Goal: Information Seeking & Learning: Check status

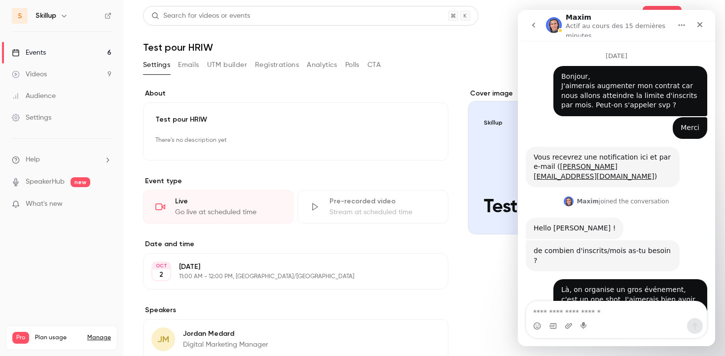
scroll to position [1, 0]
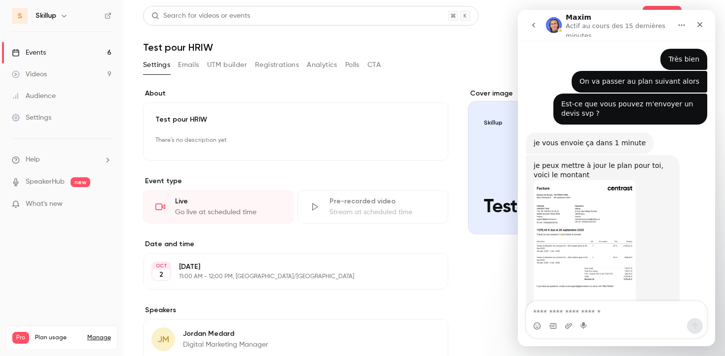
click at [582, 193] on img "Maxim dit…" at bounding box center [585, 246] width 102 height 132
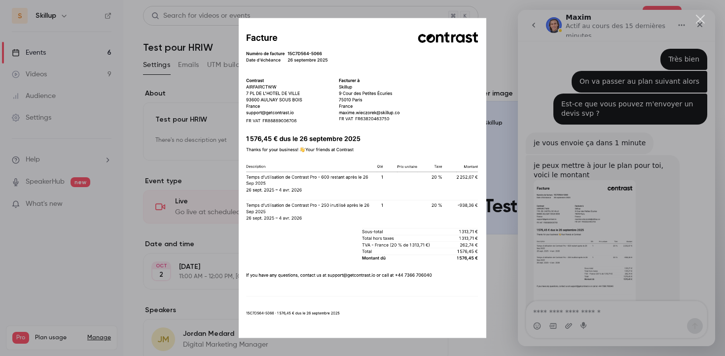
click at [702, 25] on div "Intercom Messenger" at bounding box center [362, 178] width 725 height 356
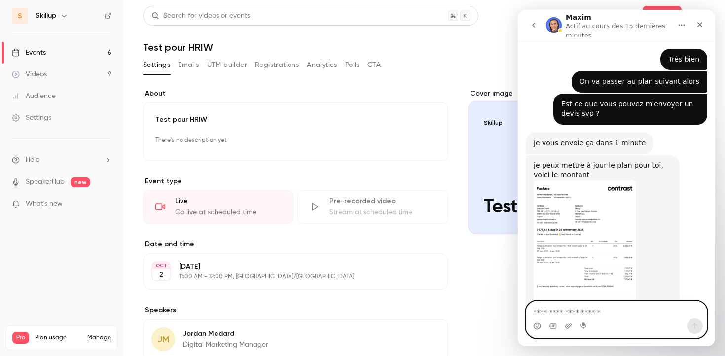
click at [570, 314] on textarea "Envoyer un message..." at bounding box center [616, 310] width 180 height 17
type textarea "**********"
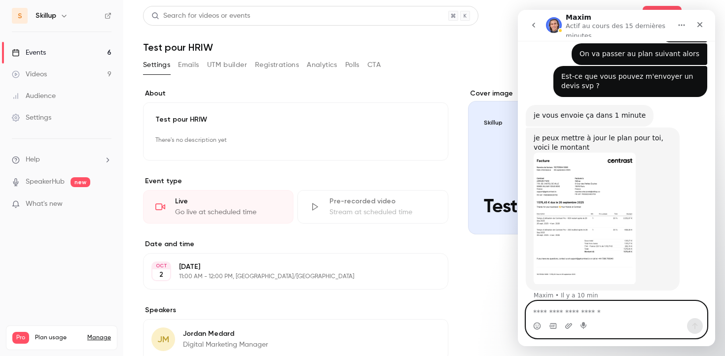
scroll to position [1394, 0]
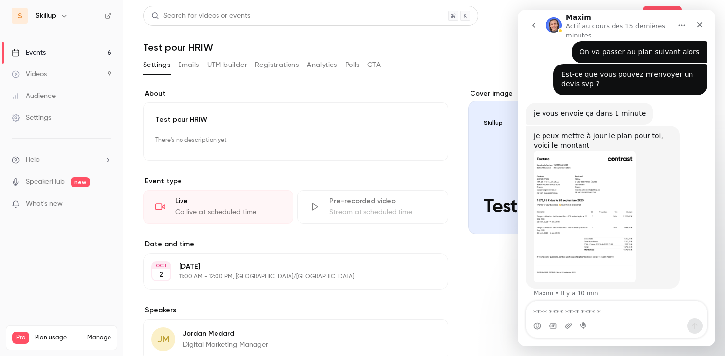
click at [594, 151] on img "Maxim dit…" at bounding box center [585, 217] width 102 height 132
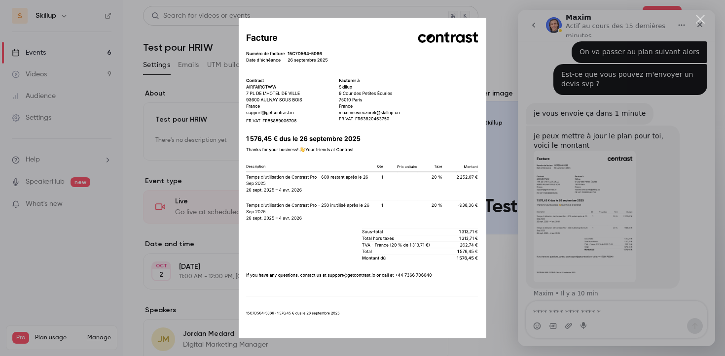
scroll to position [0, 0]
click at [564, 195] on div "Intercom Messenger" at bounding box center [362, 178] width 725 height 356
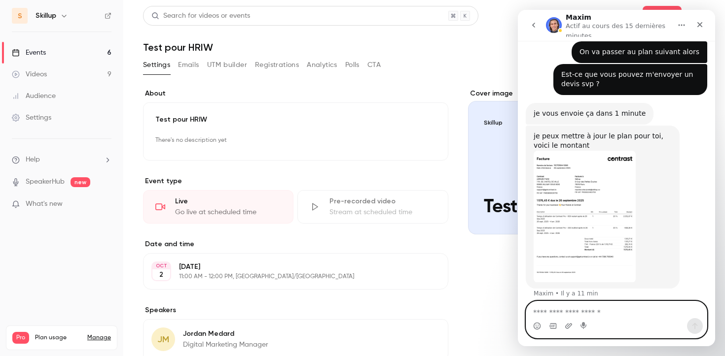
click at [589, 305] on textarea "Envoyer un message..." at bounding box center [616, 310] width 180 height 17
type textarea "**********"
click at [620, 314] on textarea "**********" at bounding box center [616, 310] width 180 height 17
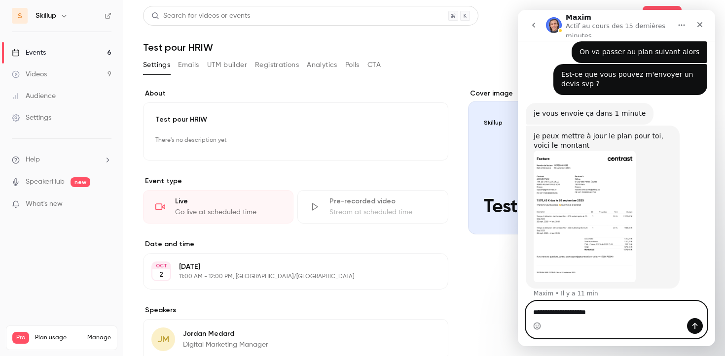
click at [620, 314] on textarea "**********" at bounding box center [616, 310] width 180 height 17
type textarea "**********"
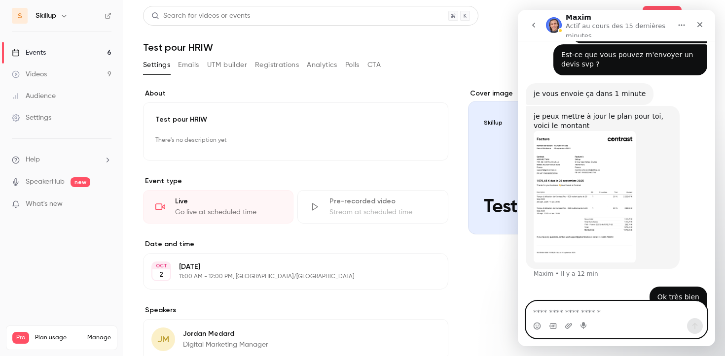
scroll to position [1416, 0]
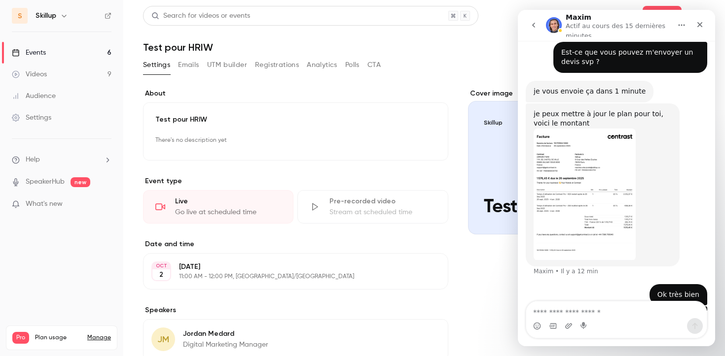
click at [72, 326] on div "Pro Plan usage Manage Videos 55 / 150 Monthly registrants 478 / 250" at bounding box center [61, 338] width 111 height 25
click at [700, 24] on icon "Fermer" at bounding box center [699, 24] width 5 height 5
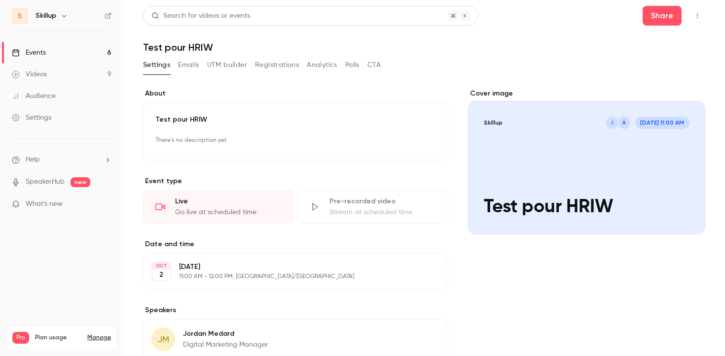
click at [55, 12] on h6 "Skillup" at bounding box center [46, 16] width 21 height 10
click at [63, 16] on icon "button" at bounding box center [64, 16] width 8 height 8
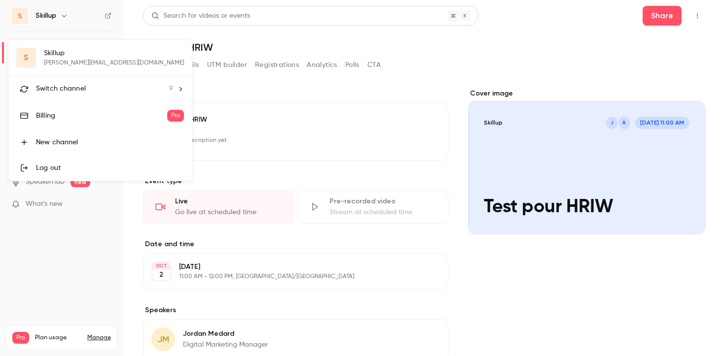
click at [71, 112] on div "Billing" at bounding box center [101, 116] width 131 height 10
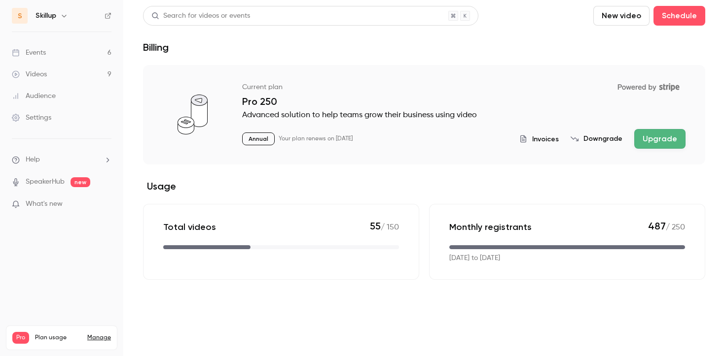
click at [537, 142] on span "Invoices" at bounding box center [545, 139] width 27 height 10
click at [55, 155] on li "Help" at bounding box center [62, 160] width 100 height 10
click at [178, 152] on link "Talk to us" at bounding box center [182, 149] width 108 height 26
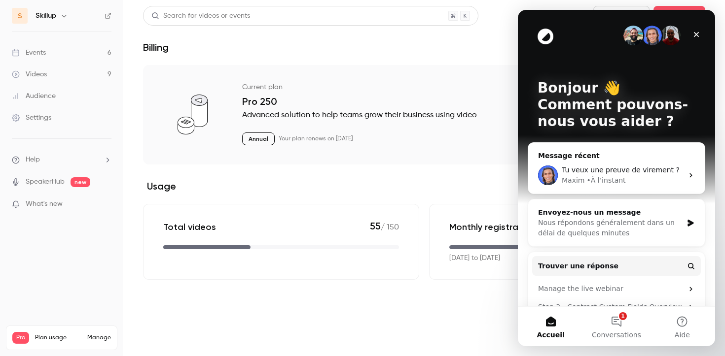
click at [644, 174] on span "Tu veux une preuve de virement ?" at bounding box center [621, 170] width 118 height 8
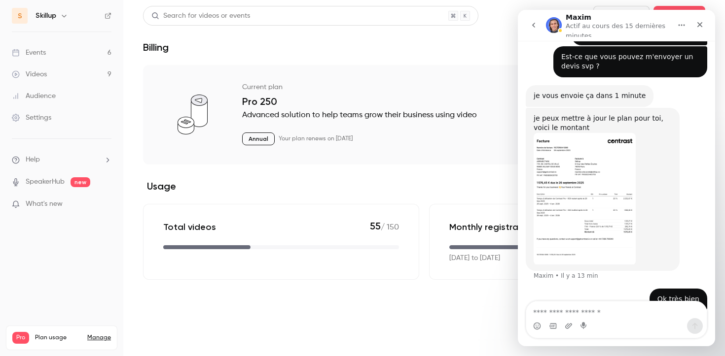
scroll to position [1416, 0]
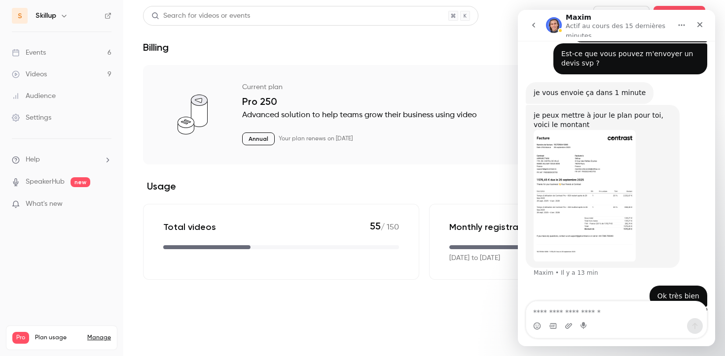
click at [562, 311] on textarea "Envoyer un message..." at bounding box center [616, 310] width 180 height 17
type textarea "**********"
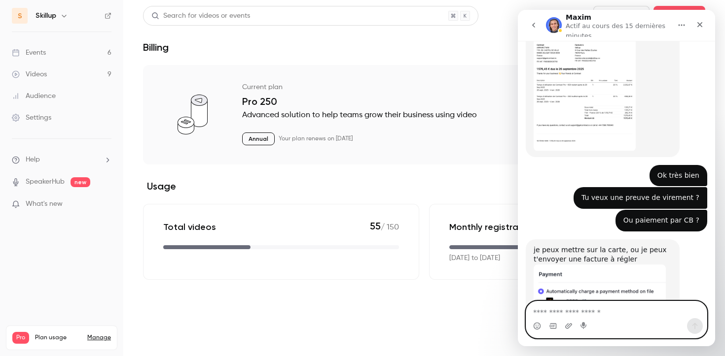
scroll to position [1528, 0]
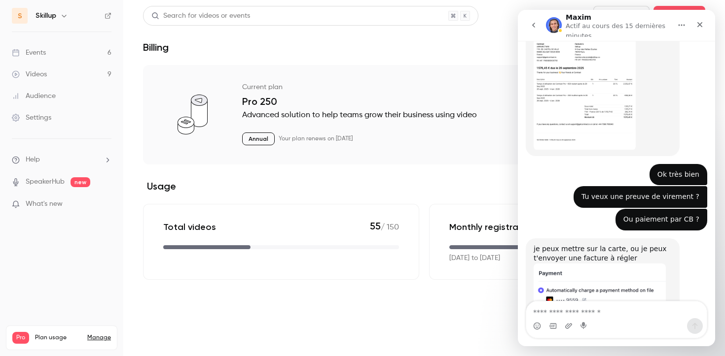
click at [588, 264] on img "Maxim dit…" at bounding box center [600, 289] width 132 height 50
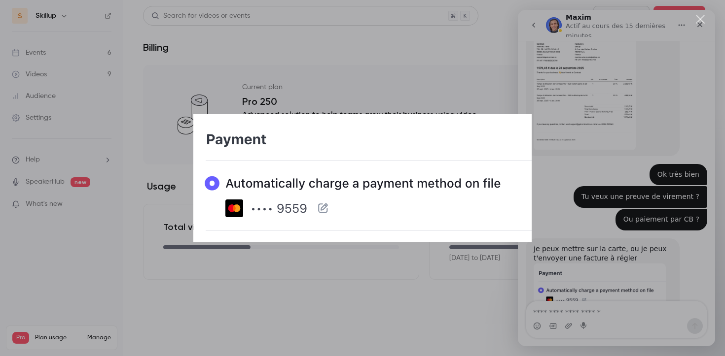
click at [569, 316] on div "Intercom Messenger" at bounding box center [362, 178] width 725 height 356
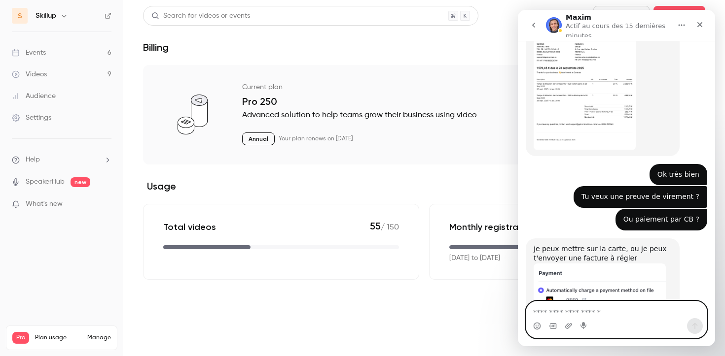
click at [569, 316] on textarea "Envoyer un message..." at bounding box center [616, 310] width 180 height 17
type textarea "**********"
click at [692, 325] on icon "Envoyer un message…" at bounding box center [695, 326] width 8 height 8
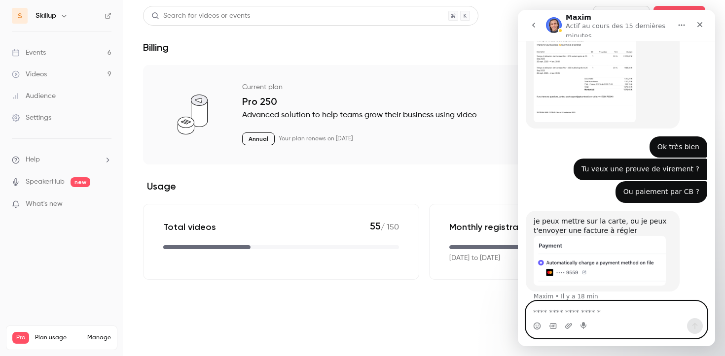
scroll to position [1557, 0]
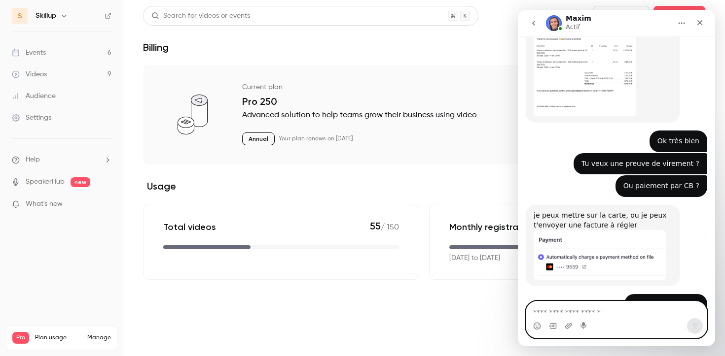
scroll to position [1582, 0]
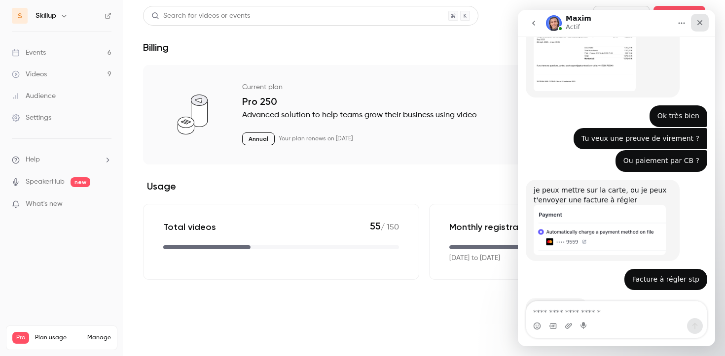
click at [702, 20] on icon "Fermer" at bounding box center [700, 23] width 8 height 8
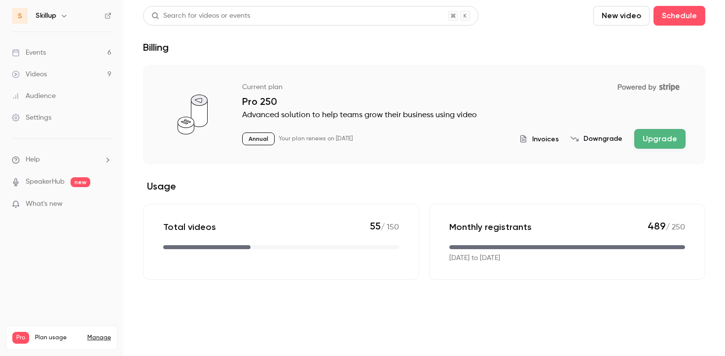
scroll to position [0, 0]
click at [51, 51] on link "Events 6" at bounding box center [61, 53] width 123 height 22
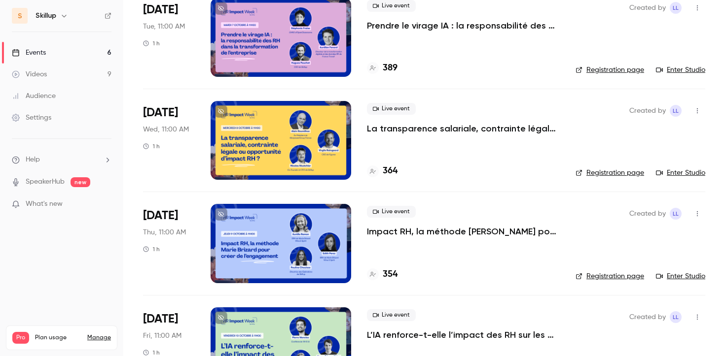
scroll to position [293, 0]
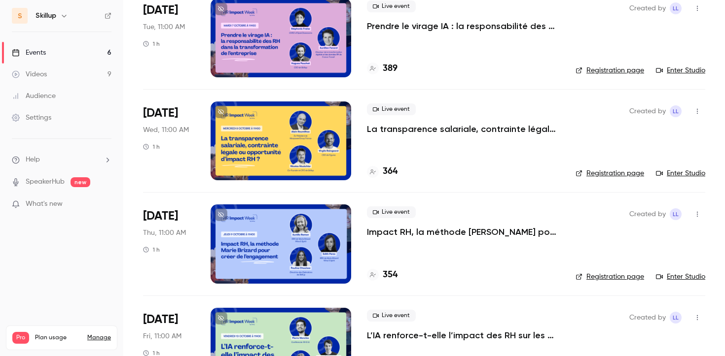
click at [400, 135] on p "La transparence salariale, contrainte légale ou opportunité d’impact RH ?" at bounding box center [463, 129] width 193 height 12
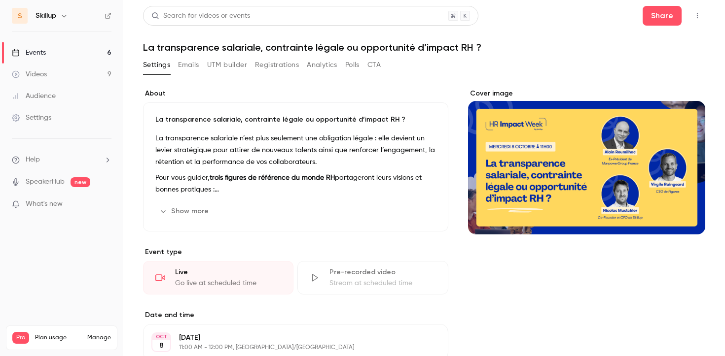
click at [286, 64] on button "Registrations" at bounding box center [277, 65] width 44 height 16
